Goal: Information Seeking & Learning: Learn about a topic

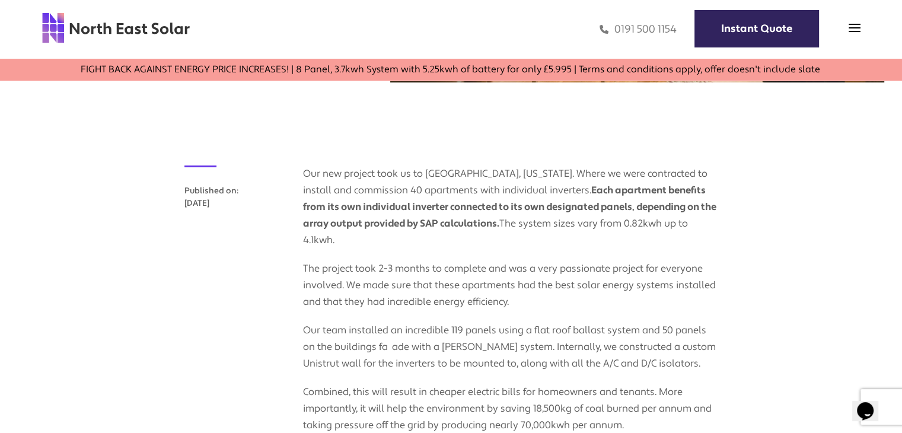
scroll to position [415, 0]
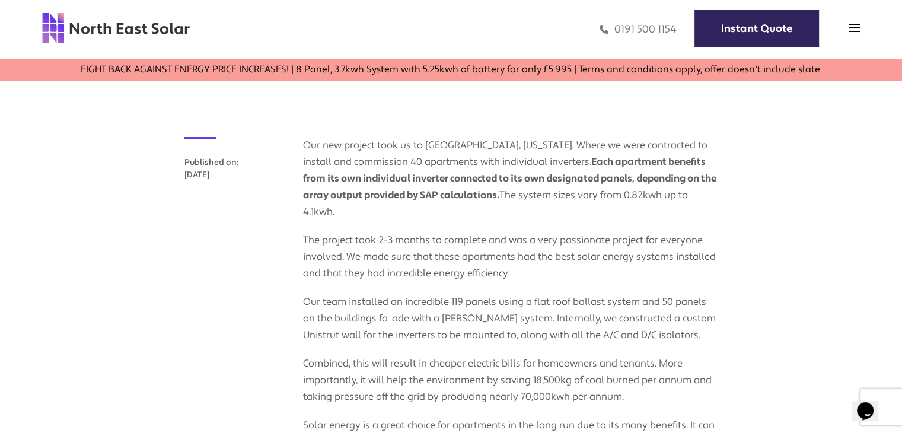
drag, startPoint x: 910, startPoint y: 81, endPoint x: 908, endPoint y: 126, distance: 45.1
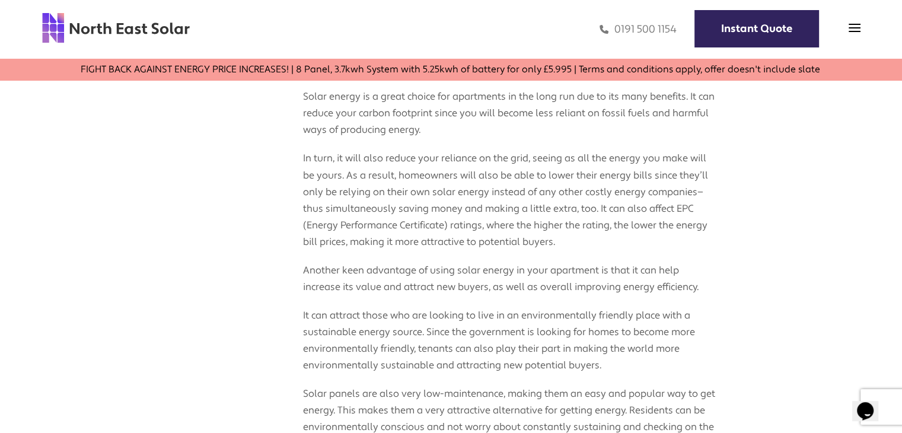
scroll to position [745, 0]
click at [562, 254] on p "Another keen advantage of using solar energy in your apartment is that it can h…" at bounding box center [510, 270] width 415 height 45
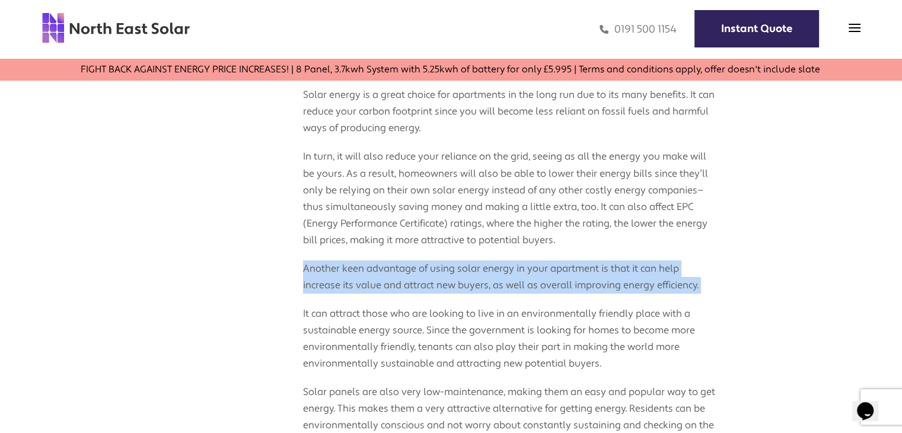
click at [562, 254] on p "Another keen advantage of using solar energy in your apartment is that it can h…" at bounding box center [510, 270] width 415 height 45
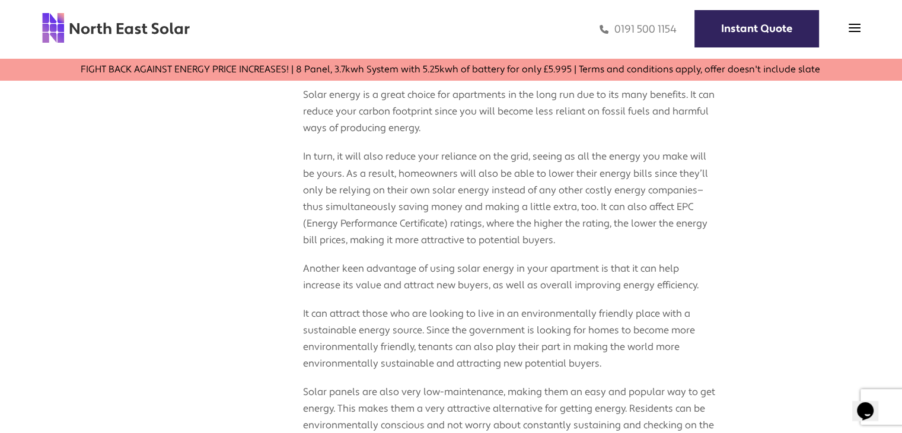
click at [571, 240] on p "In turn, it will also reduce your reliance on the grid, seeing as all the energ…" at bounding box center [510, 191] width 415 height 111
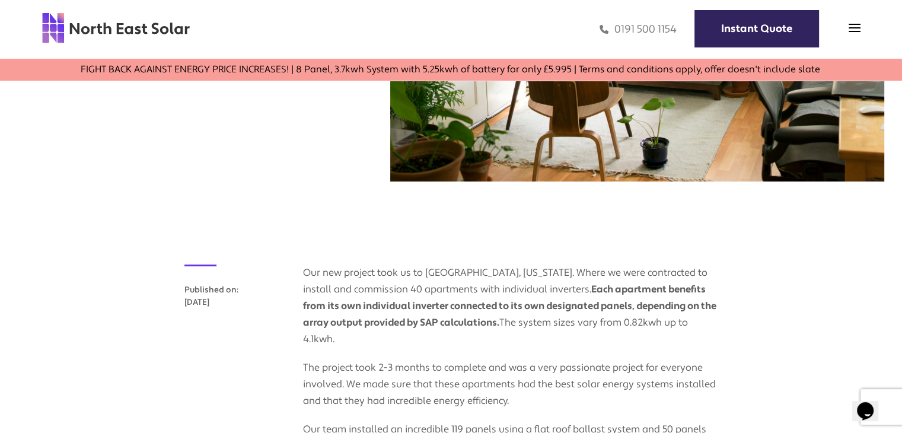
scroll to position [297, 0]
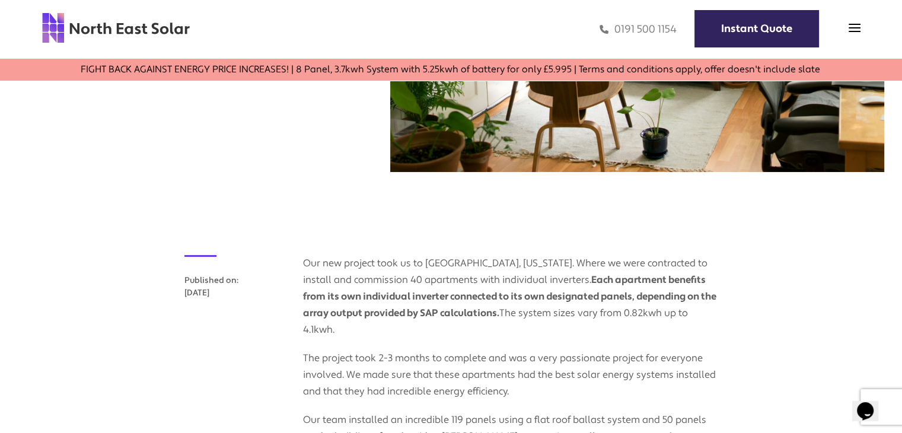
click at [447, 269] on p "Our new project took us to [GEOGRAPHIC_DATA], [US_STATE]. Where we were contrac…" at bounding box center [510, 296] width 415 height 83
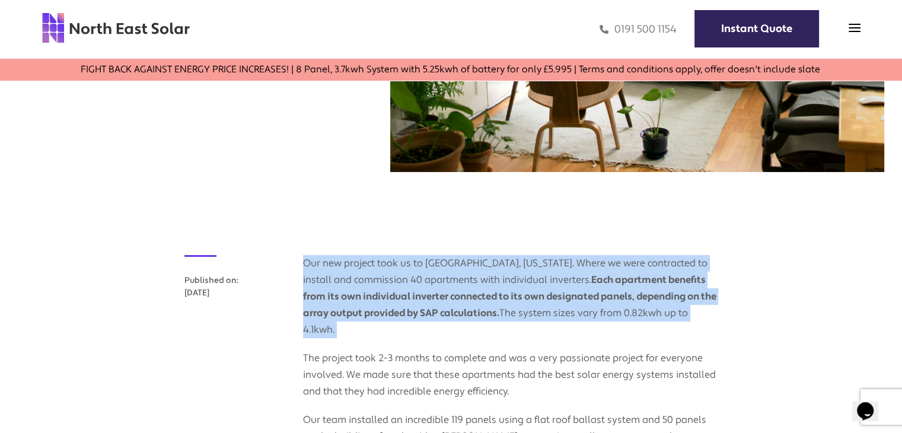
click at [447, 269] on p "Our new project took us to [GEOGRAPHIC_DATA], [US_STATE]. Where we were contrac…" at bounding box center [510, 296] width 415 height 83
click at [495, 267] on p "Our new project took us to [GEOGRAPHIC_DATA], [US_STATE]. Where we were contrac…" at bounding box center [510, 296] width 415 height 83
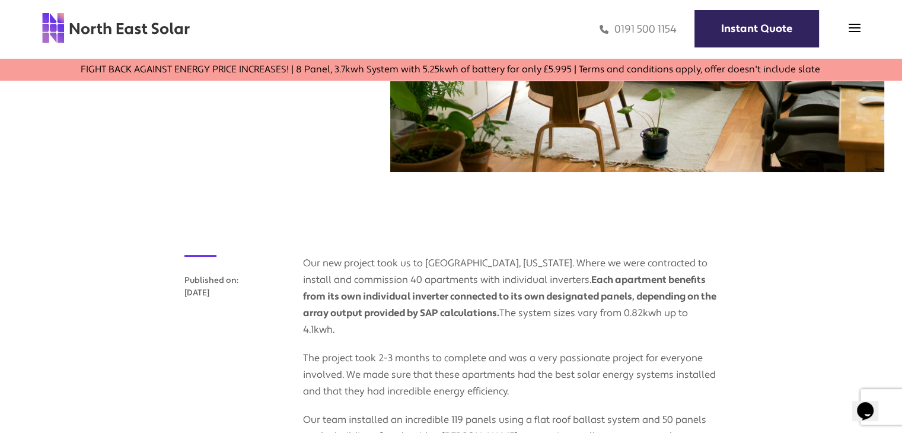
click at [550, 280] on p "Our new project took us to [GEOGRAPHIC_DATA], [US_STATE]. Where we were contrac…" at bounding box center [510, 296] width 415 height 83
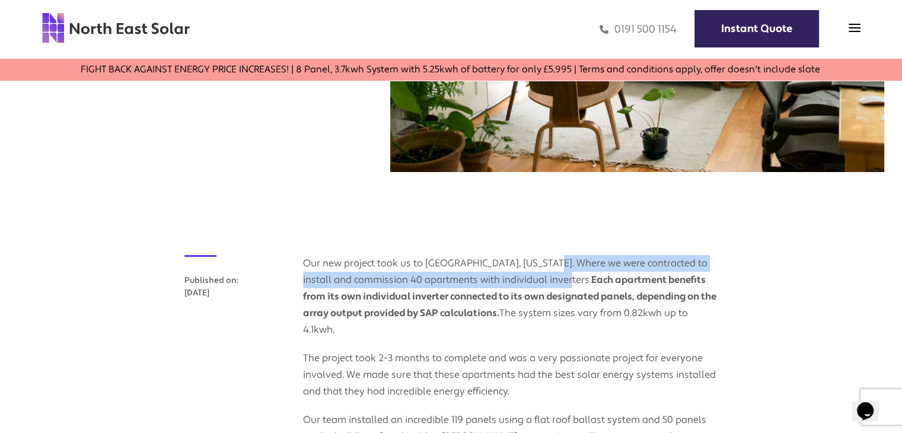
drag, startPoint x: 591, startPoint y: 278, endPoint x: 559, endPoint y: 264, distance: 35.6
click at [559, 264] on p "Our new project took us to [GEOGRAPHIC_DATA], [US_STATE]. Where we were contrac…" at bounding box center [510, 296] width 415 height 83
click at [591, 283] on p "Our new project took us to [GEOGRAPHIC_DATA], [US_STATE]. Where we were contrac…" at bounding box center [510, 296] width 415 height 83
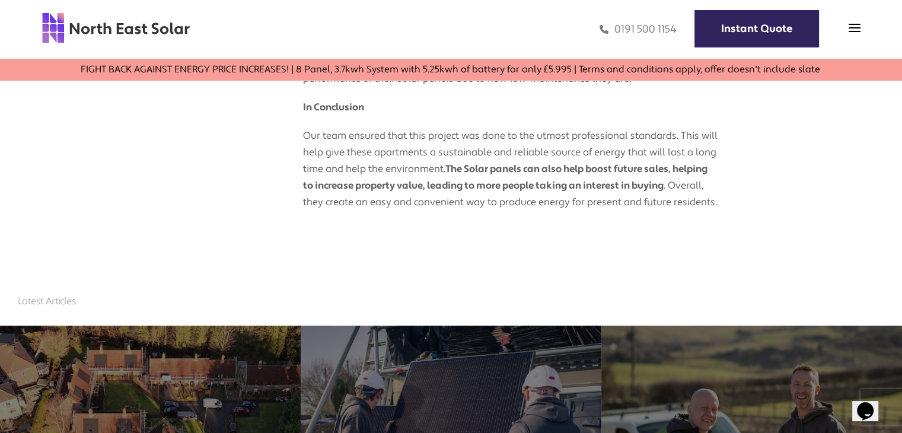
scroll to position [1096, 0]
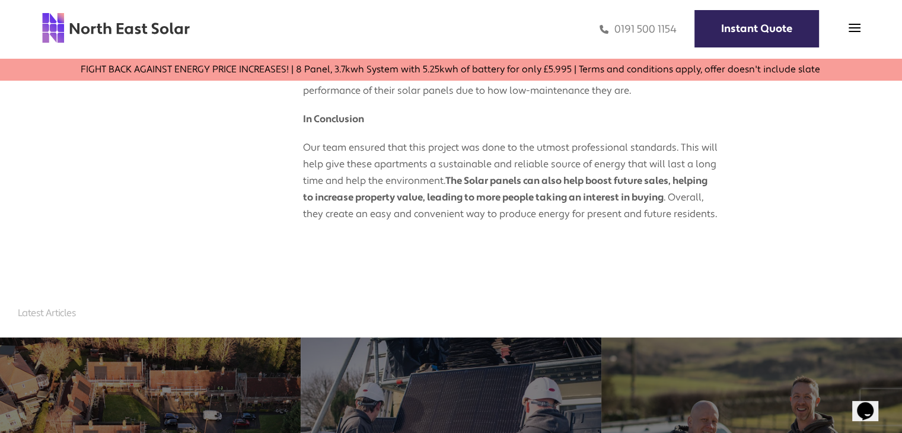
drag, startPoint x: 278, startPoint y: 117, endPoint x: 266, endPoint y: 91, distance: 29.4
